Goal: Transaction & Acquisition: Obtain resource

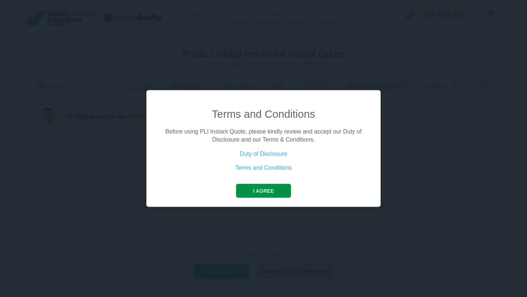
click at [246, 189] on button "I agree" at bounding box center [263, 191] width 55 height 14
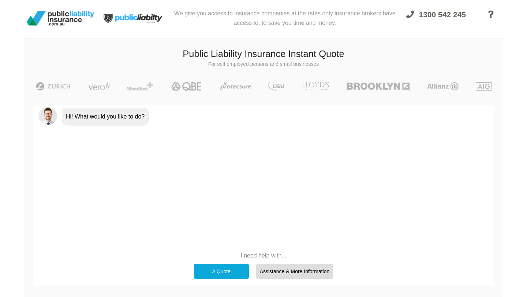
click at [257, 256] on p "I need help with..." at bounding box center [263, 256] width 147 height 8
click at [214, 271] on div "A Quote" at bounding box center [221, 271] width 55 height 15
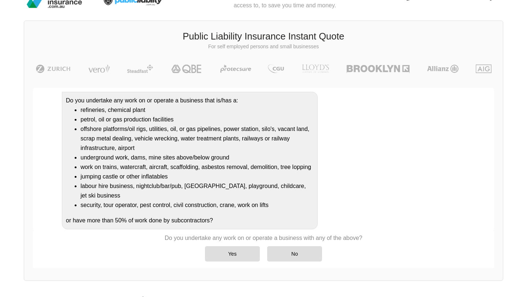
scroll to position [19, 0]
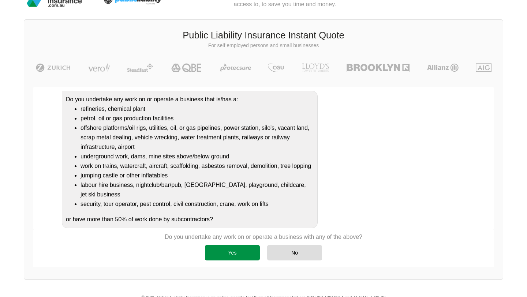
click at [232, 250] on div "Yes" at bounding box center [232, 252] width 55 height 15
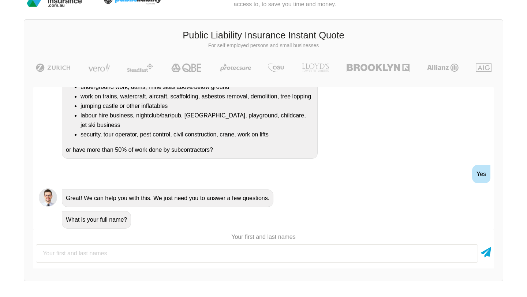
scroll to position [138, 0]
type input "[PERSON_NAME]"
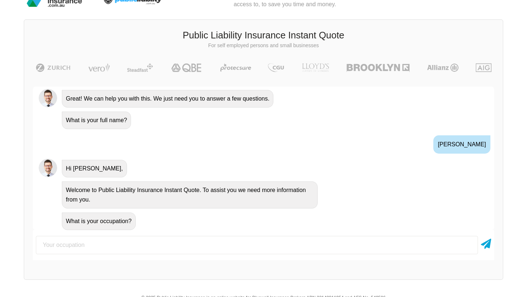
scroll to position [239, 0]
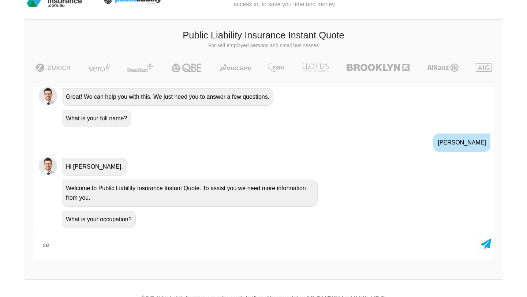
type input "s"
type input "private security bussiness"
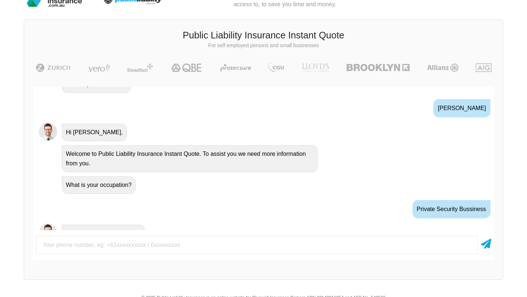
scroll to position [288, 0]
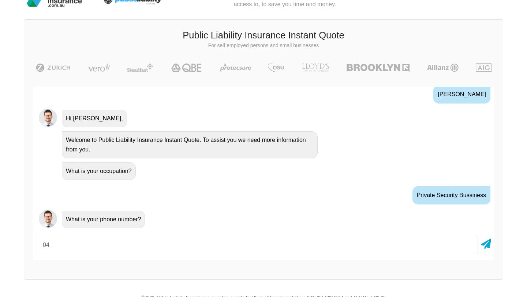
type input "0"
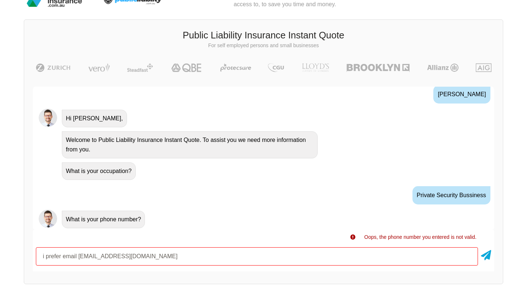
drag, startPoint x: 79, startPoint y: 257, endPoint x: 0, endPoint y: 255, distance: 78.7
click at [0, 255] on div "We give you access to insurance companies at the rates only insurance brokers h…" at bounding box center [263, 136] width 527 height 310
drag, startPoint x: 115, startPoint y: 255, endPoint x: 0, endPoint y: 249, distance: 114.8
click at [0, 249] on div "We give you access to insurance companies at the rates only insurance brokers h…" at bounding box center [263, 136] width 527 height 310
type input "0000000000"
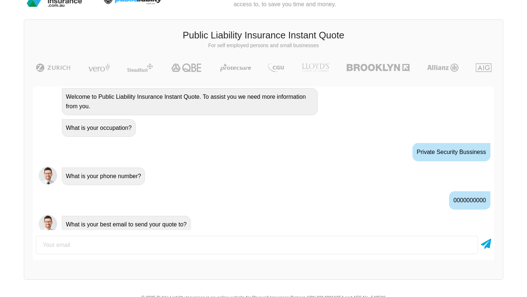
scroll to position [336, 0]
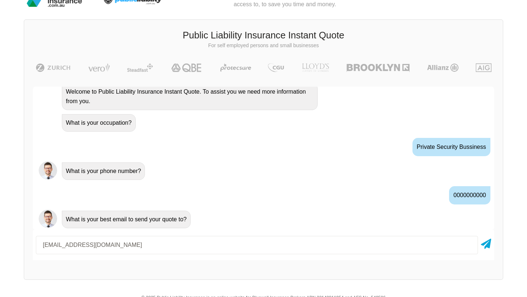
type input "[EMAIL_ADDRESS][DOMAIN_NAME]"
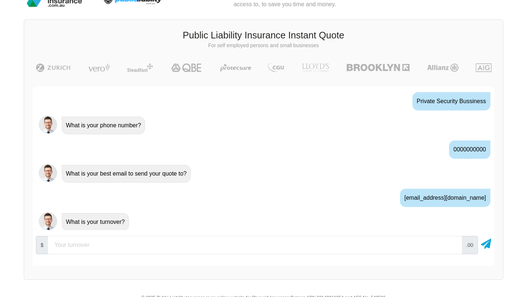
scroll to position [384, 0]
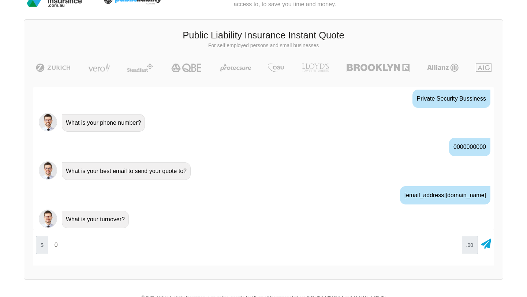
type input "0"
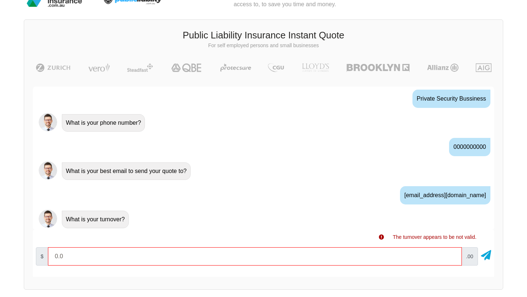
type input "0"
type input "1"
type input "1000"
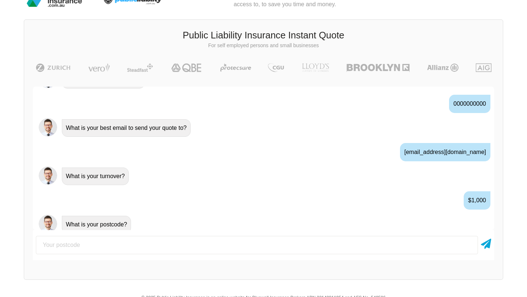
scroll to position [433, 0]
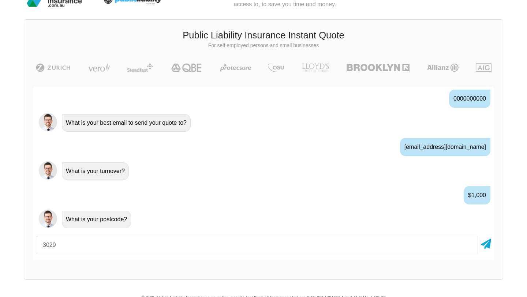
type input "3029"
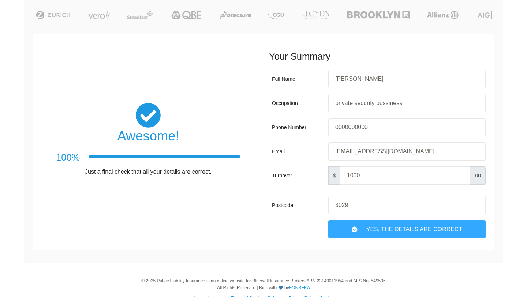
scroll to position [86, 0]
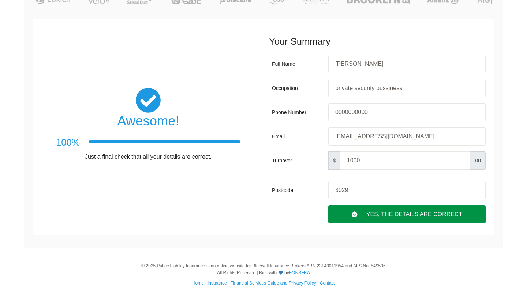
click at [407, 212] on div "Yes, The Details are correct" at bounding box center [406, 214] width 157 height 18
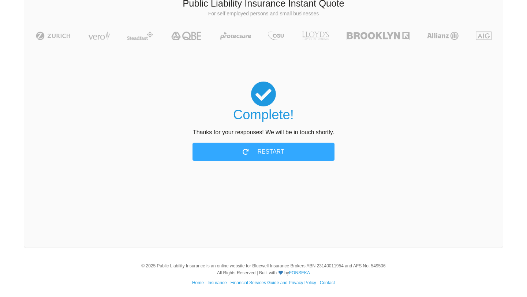
scroll to position [50, 0]
